Goal: Task Accomplishment & Management: Manage account settings

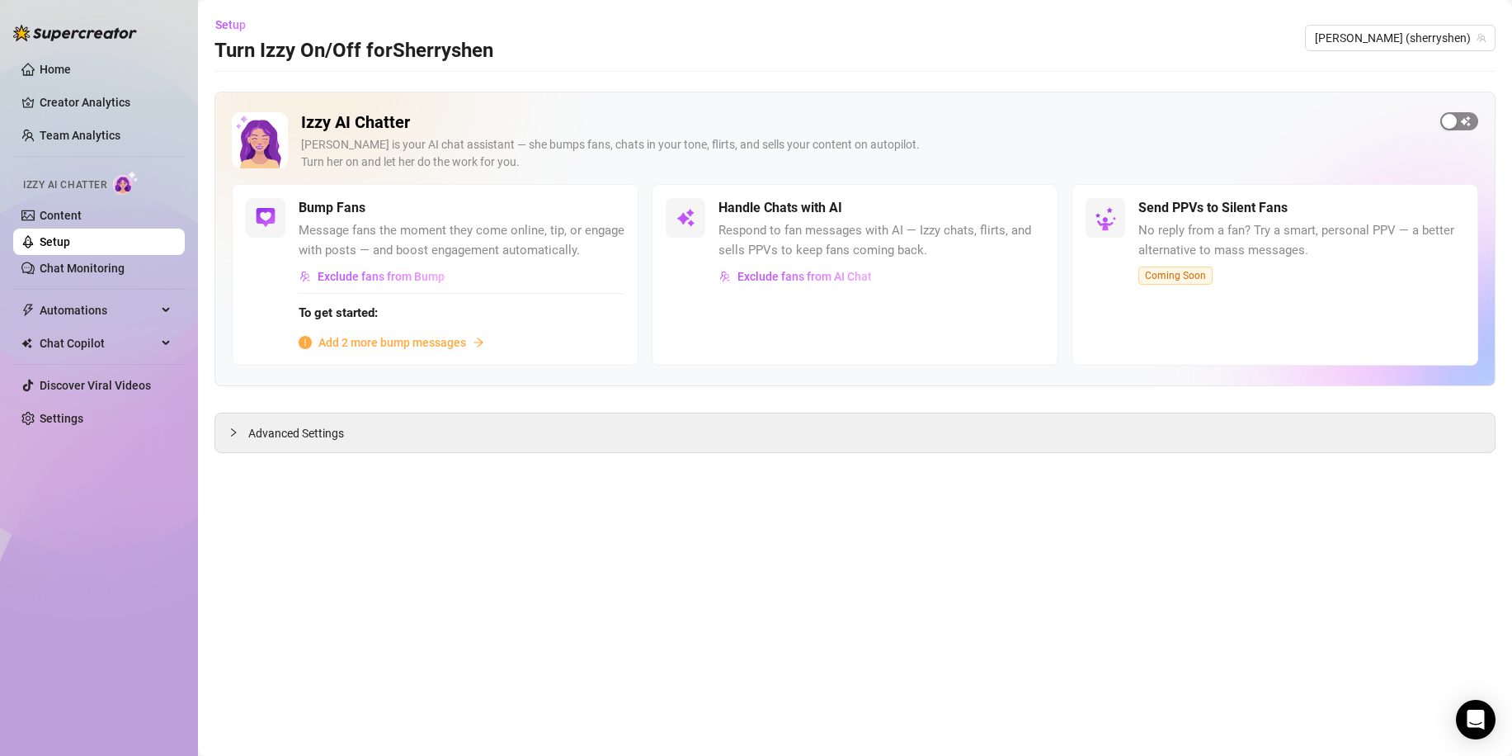
click at [1472, 115] on span "button" at bounding box center [1459, 121] width 38 height 18
click at [615, 210] on span "button" at bounding box center [606, 208] width 36 height 18
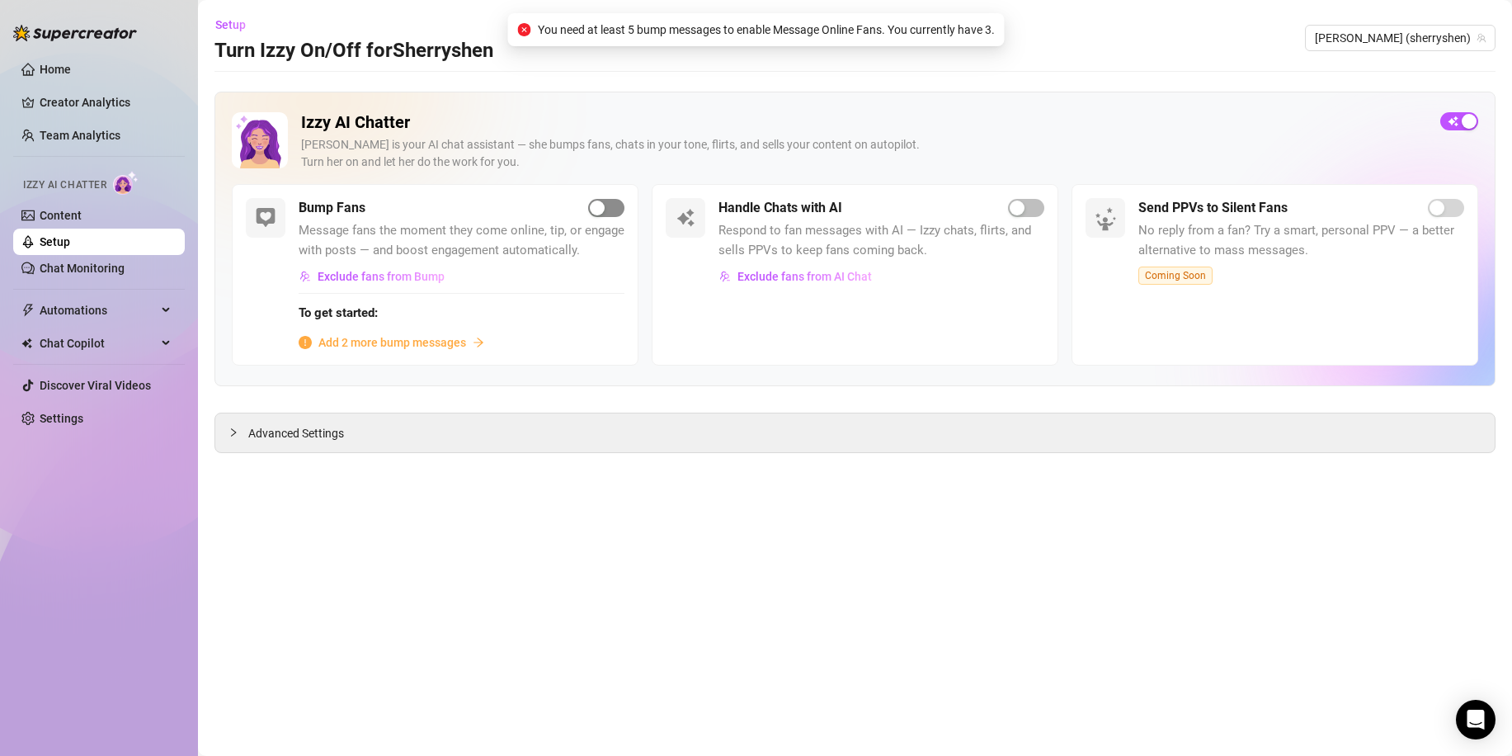
click at [615, 210] on span "button" at bounding box center [606, 208] width 36 height 18
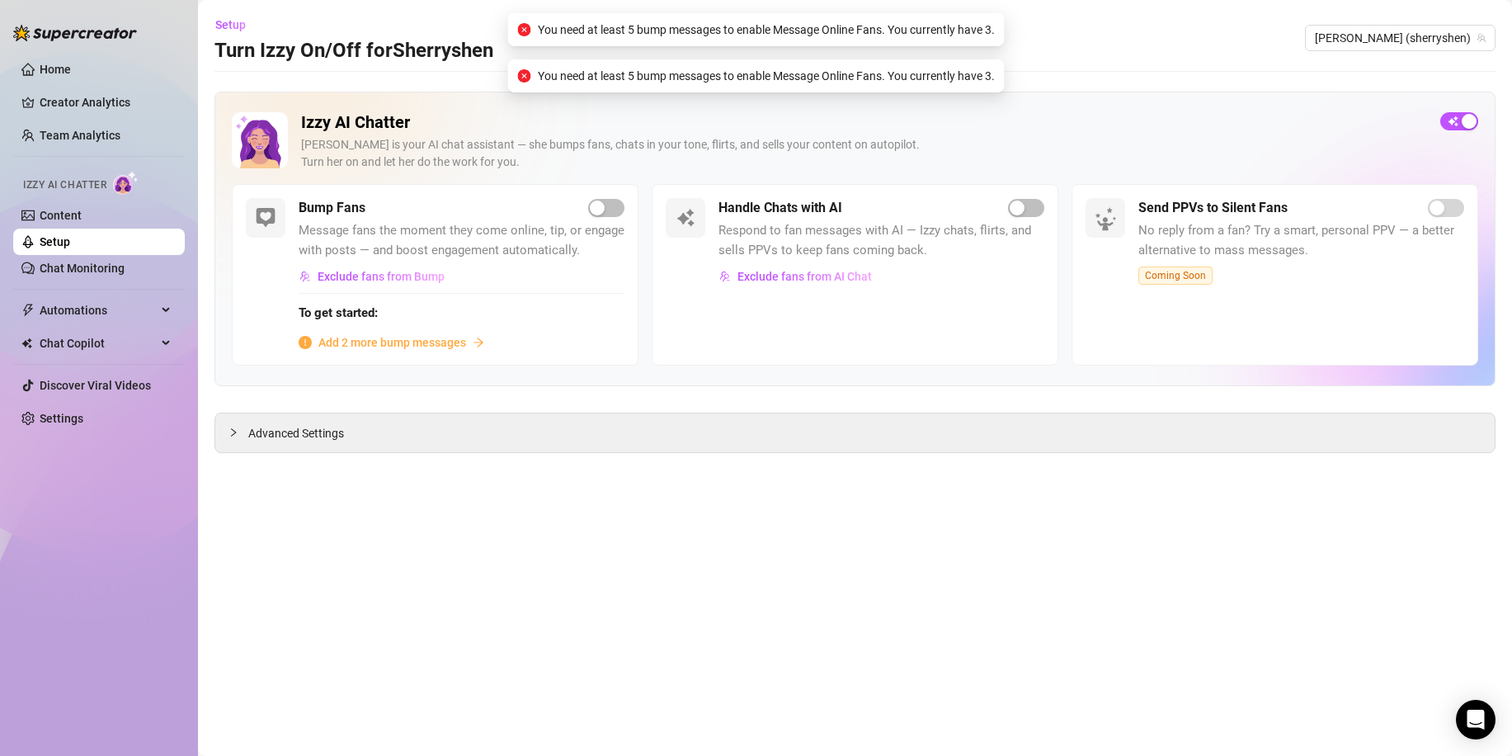
click at [452, 347] on span "Add 2 more bump messages" at bounding box center [392, 342] width 148 height 18
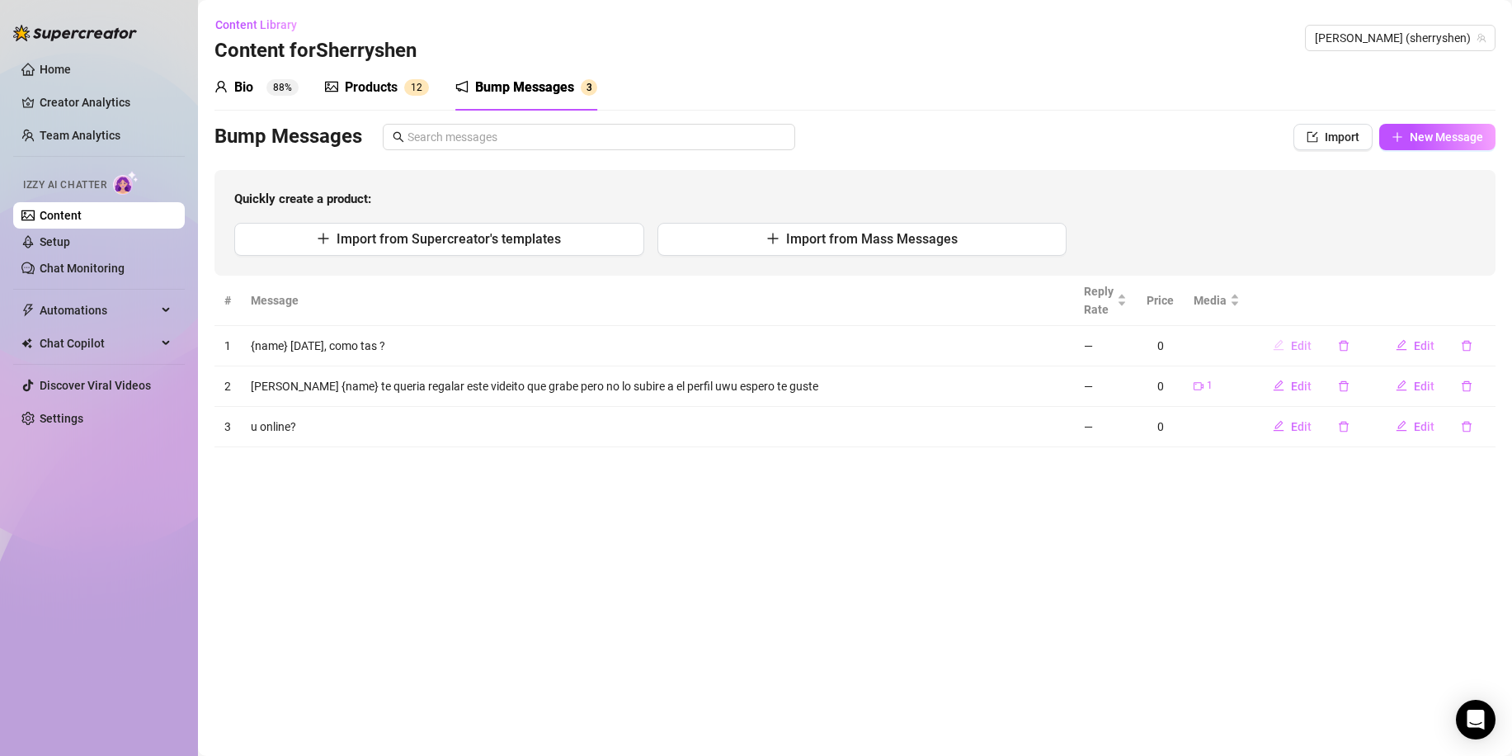
click at [1302, 346] on span "Edit" at bounding box center [1301, 345] width 21 height 13
type textarea "{name} [DATE], como tas ?"
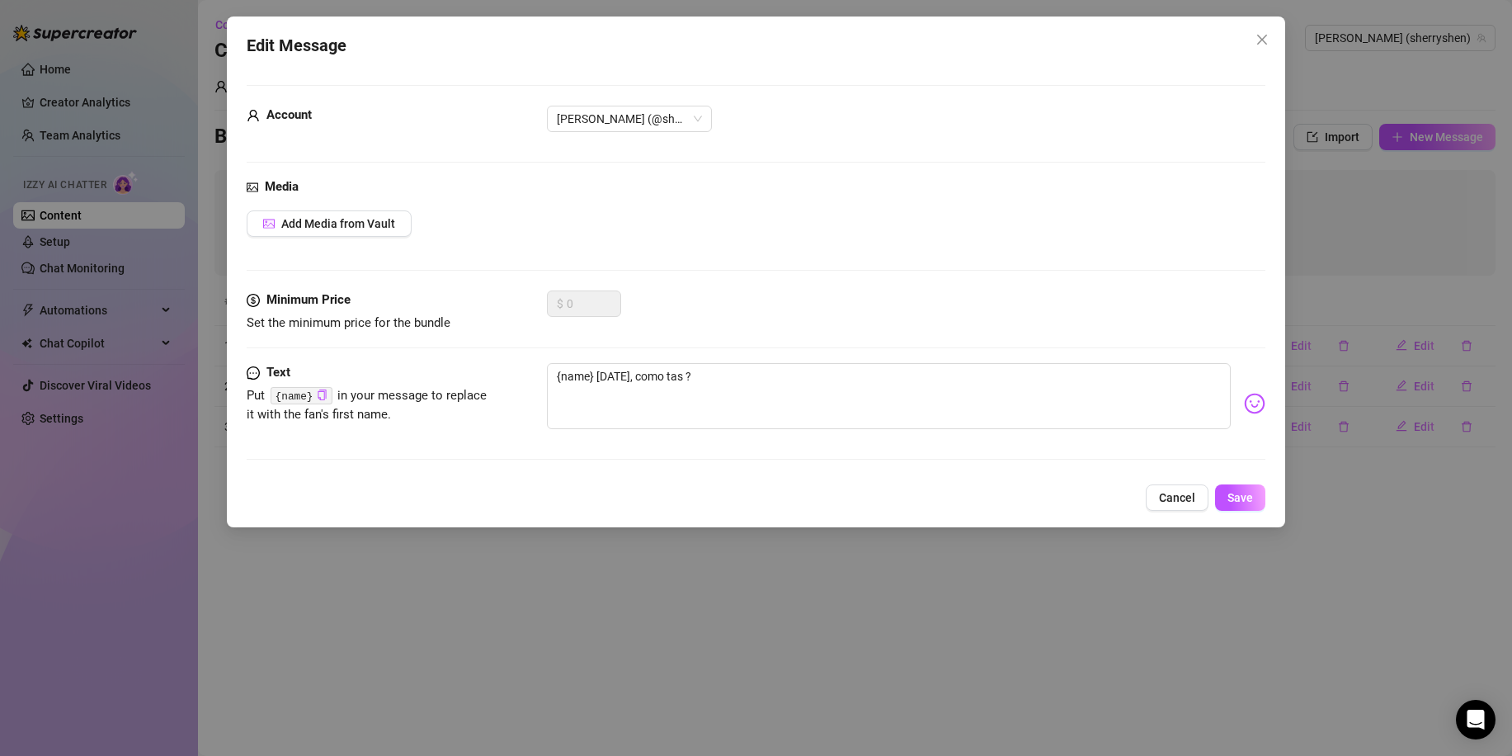
click at [692, 524] on div "Edit Message Account Sherryshen (@sherryshen) Media Add Media from Vault Minimu…" at bounding box center [756, 271] width 1058 height 511
click at [1261, 39] on icon "close" at bounding box center [1262, 40] width 10 height 10
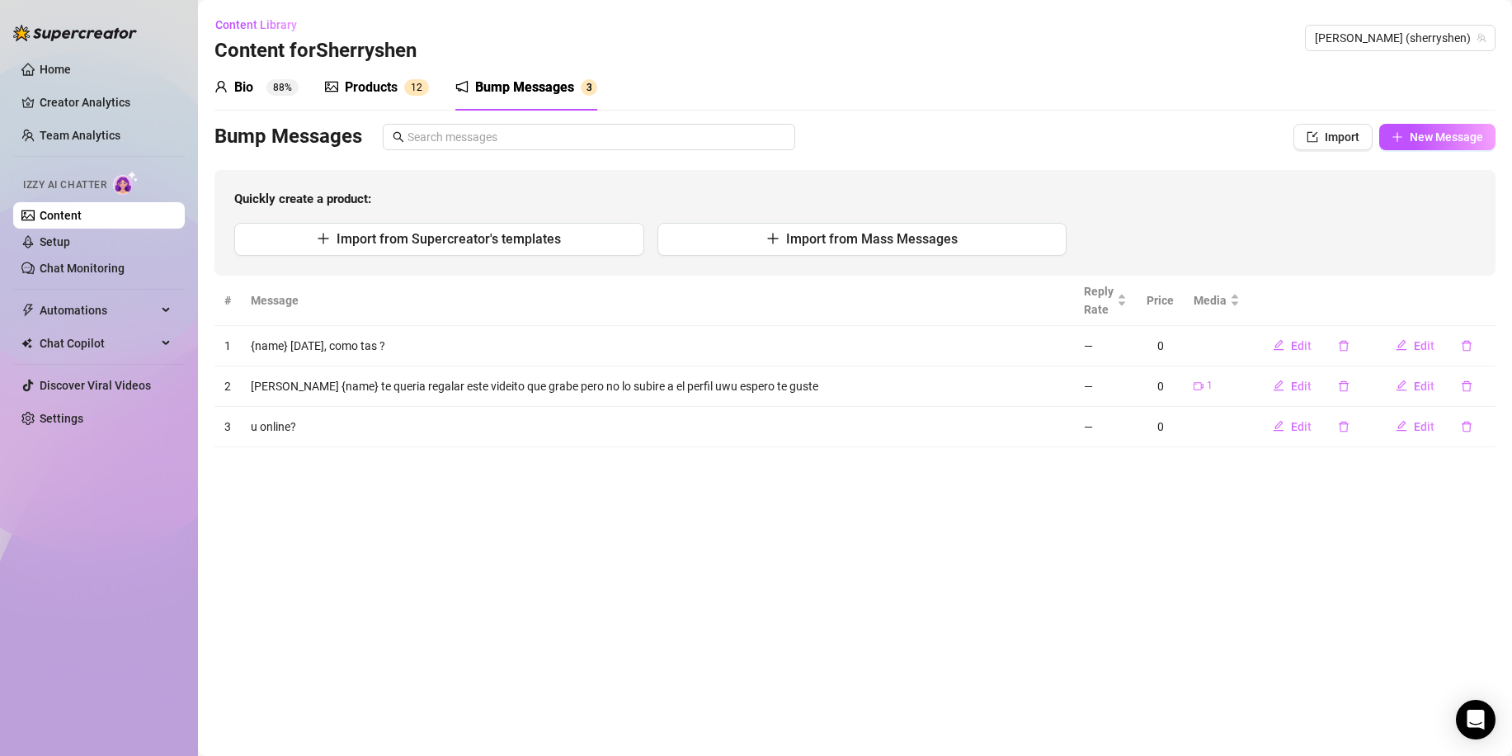
click at [82, 221] on link "Content" at bounding box center [61, 215] width 42 height 13
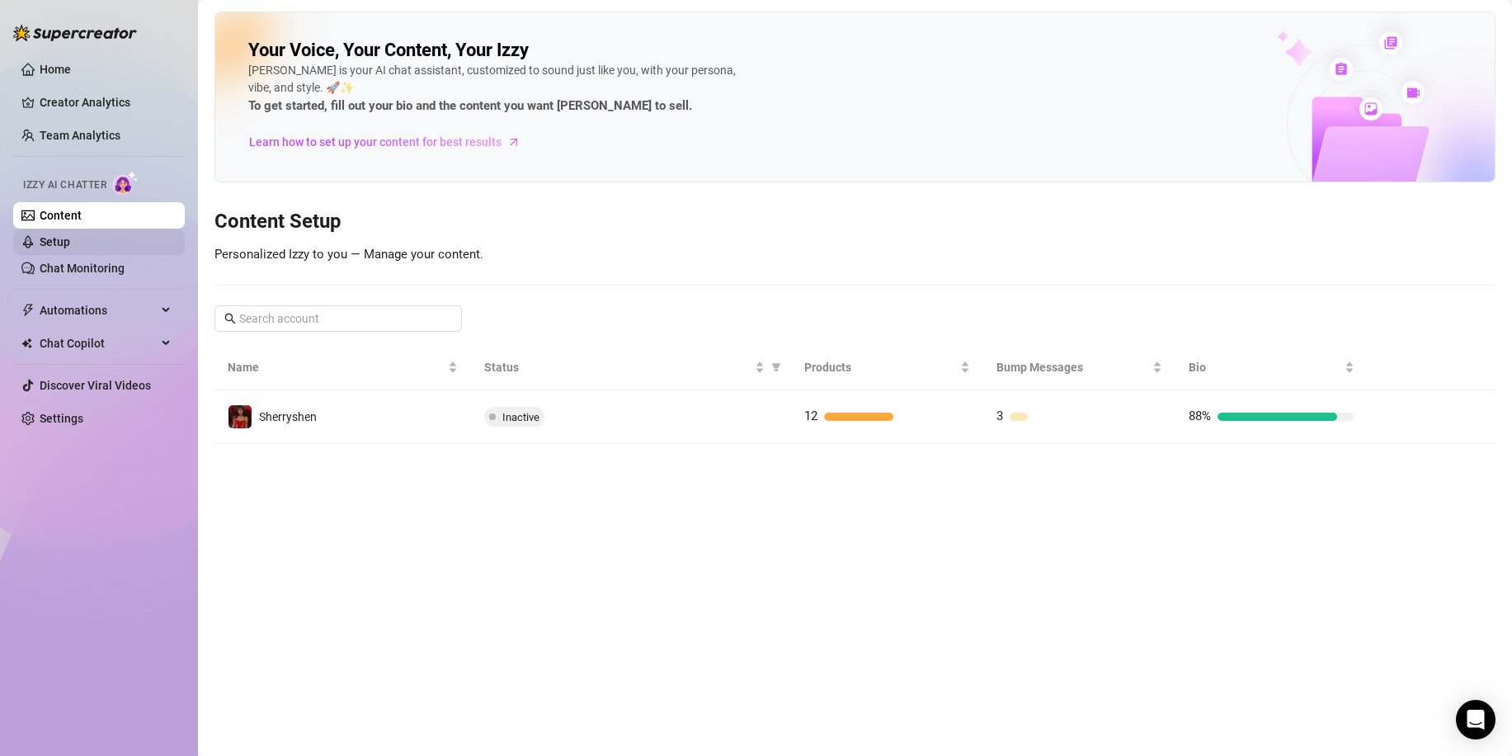
click at [70, 236] on link "Setup" at bounding box center [55, 241] width 31 height 13
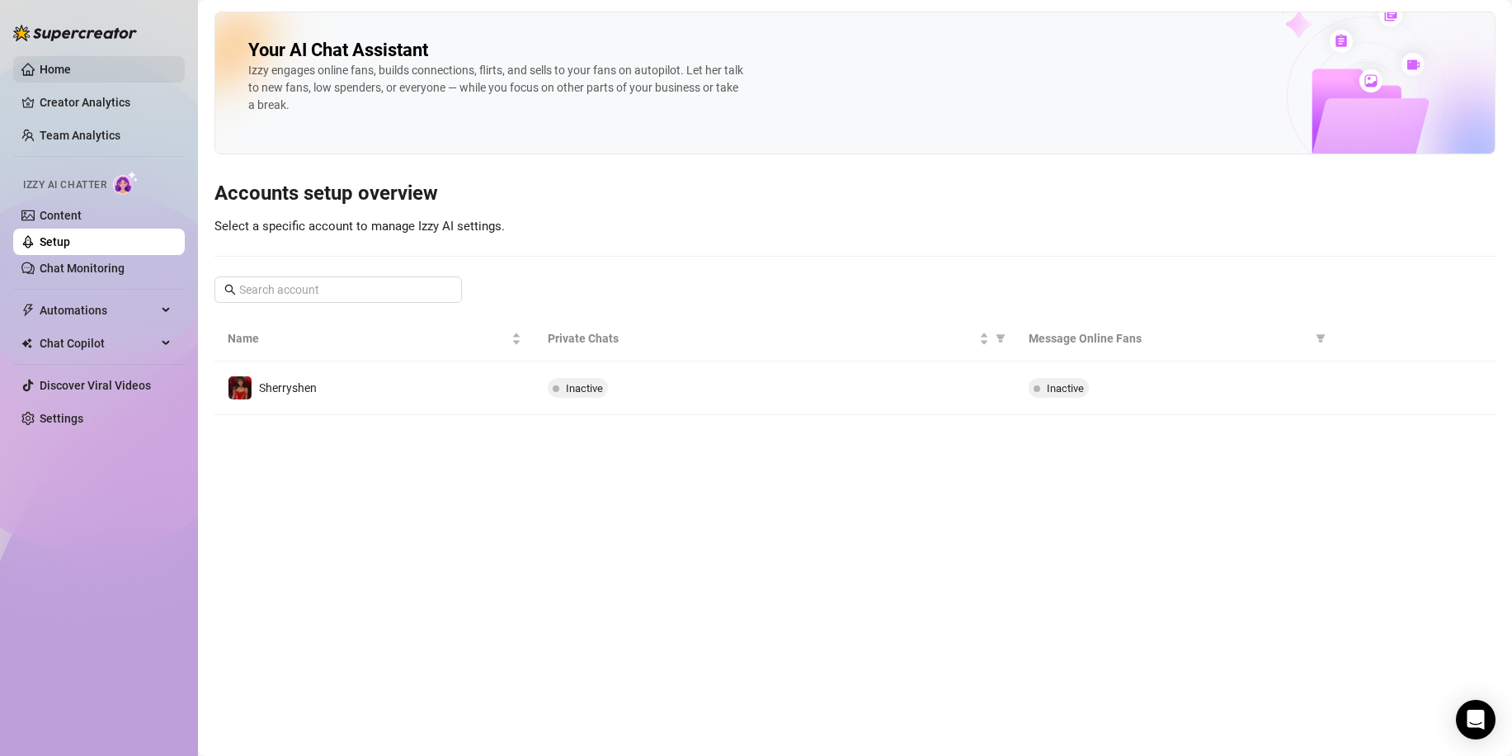
click at [71, 63] on link "Home" at bounding box center [55, 69] width 31 height 13
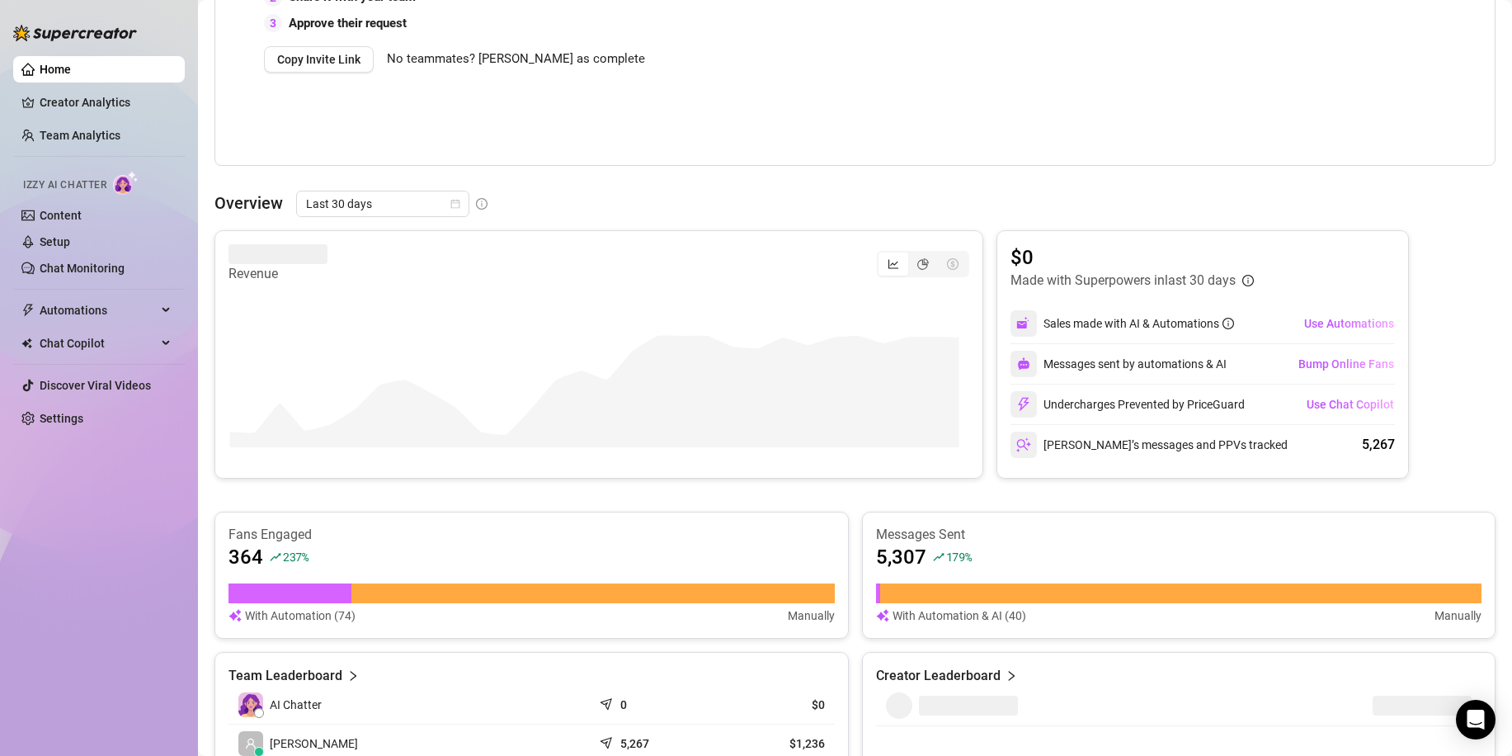
scroll to position [495, 0]
